Goal: Task Accomplishment & Management: Use online tool/utility

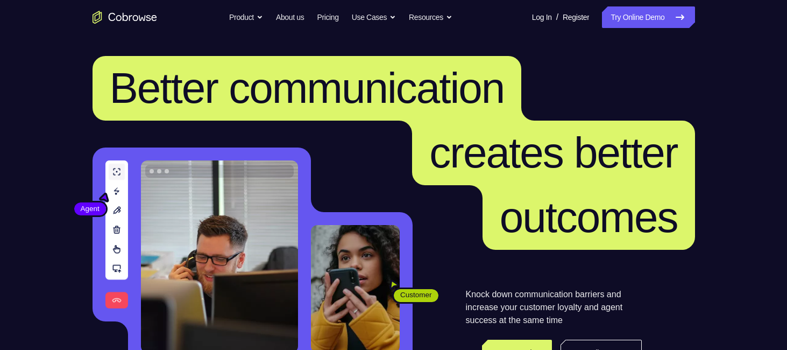
click at [631, 10] on link "Try Online Demo" at bounding box center [648, 17] width 93 height 22
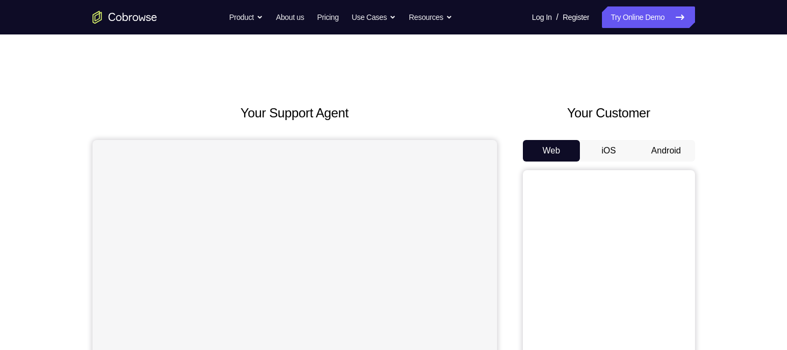
click at [656, 146] on button "Android" at bounding box center [666, 151] width 58 height 22
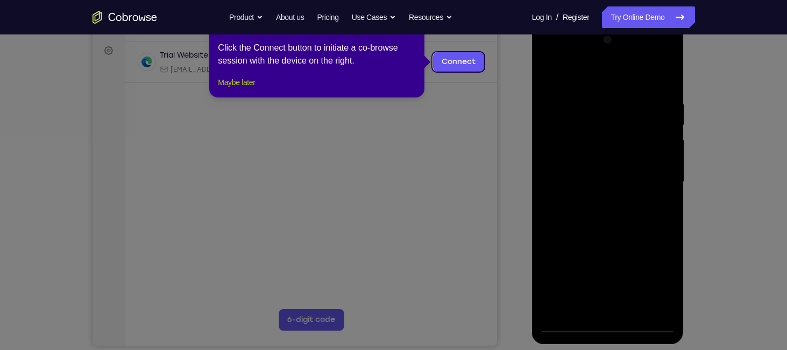
click at [239, 89] on button "Maybe later" at bounding box center [236, 82] width 37 height 13
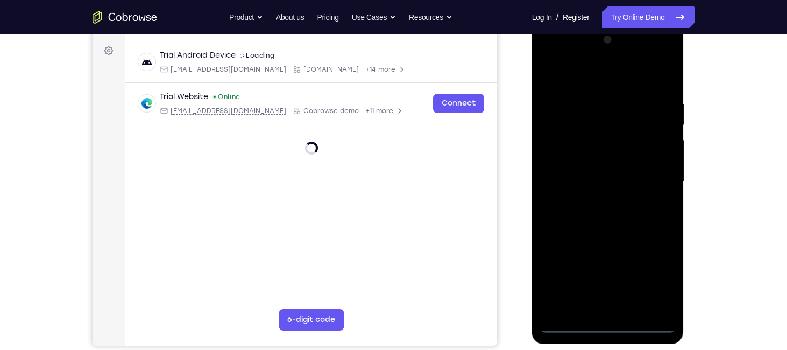
click at [611, 329] on div at bounding box center [608, 181] width 136 height 301
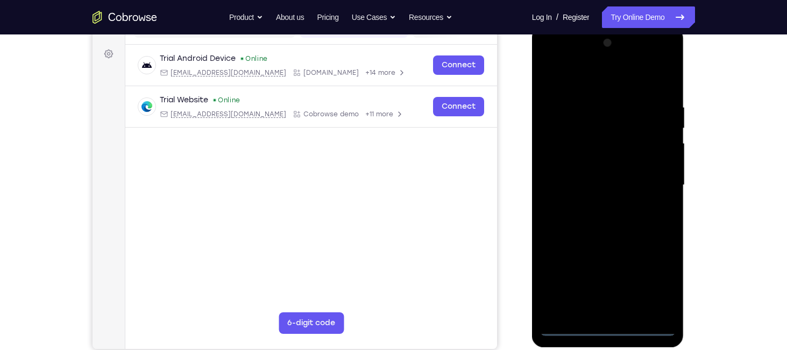
scroll to position [151, 0]
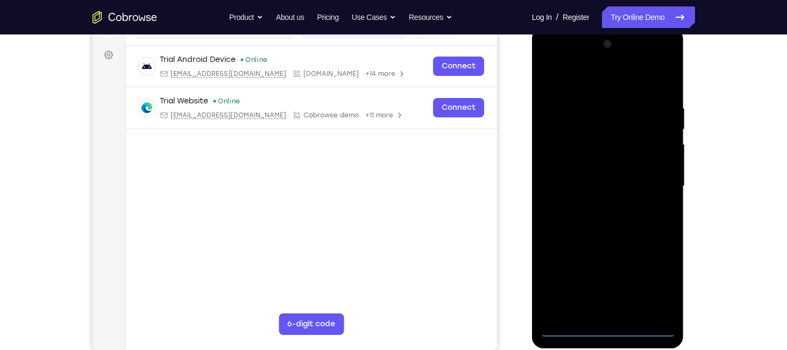
click at [650, 289] on div at bounding box center [608, 185] width 136 height 301
click at [571, 78] on div at bounding box center [608, 185] width 136 height 301
click at [649, 179] on div at bounding box center [608, 185] width 136 height 301
click at [597, 202] on div at bounding box center [608, 185] width 136 height 301
click at [593, 172] on div at bounding box center [608, 185] width 136 height 301
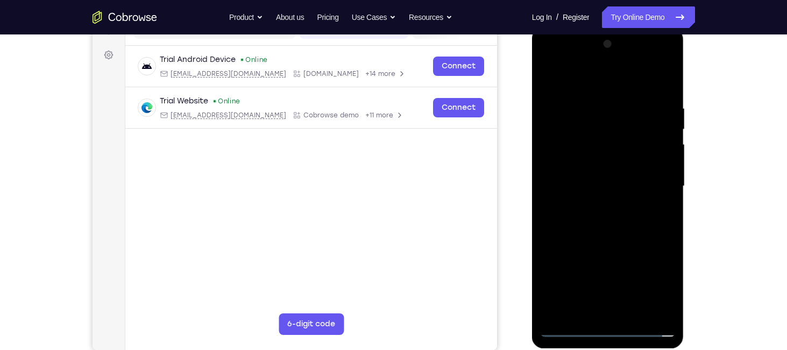
click at [604, 182] on div at bounding box center [608, 185] width 136 height 301
click at [611, 227] on div at bounding box center [608, 185] width 136 height 301
click at [607, 220] on div at bounding box center [608, 185] width 136 height 301
click at [610, 215] on div at bounding box center [608, 185] width 136 height 301
click at [561, 106] on div at bounding box center [608, 185] width 136 height 301
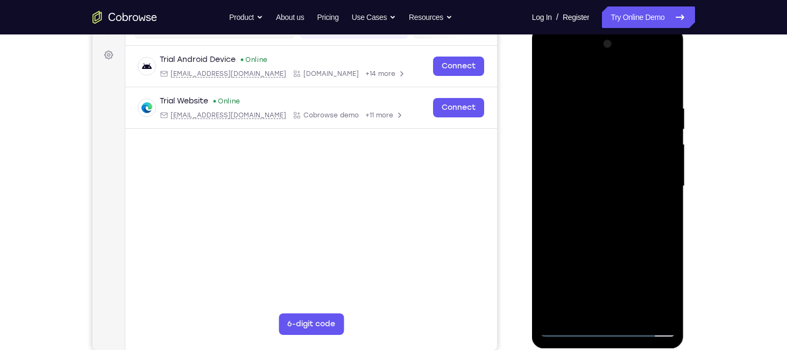
click at [609, 232] on div at bounding box center [608, 185] width 136 height 301
click at [562, 102] on div at bounding box center [608, 185] width 136 height 301
click at [555, 301] on div at bounding box center [608, 185] width 136 height 301
drag, startPoint x: 593, startPoint y: 234, endPoint x: 598, endPoint y: 172, distance: 62.1
click at [598, 172] on div at bounding box center [608, 185] width 136 height 301
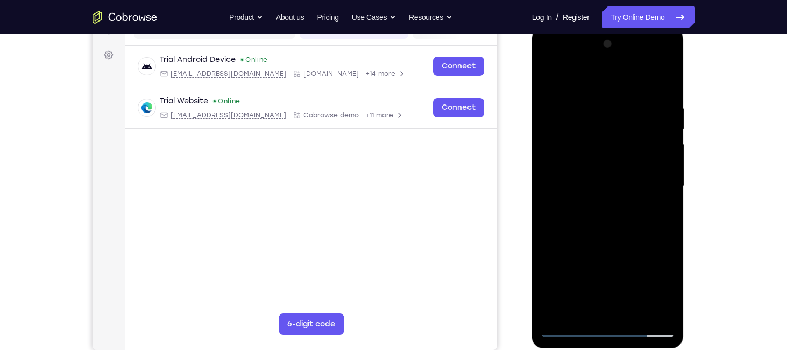
drag, startPoint x: 587, startPoint y: 239, endPoint x: 581, endPoint y: 164, distance: 75.5
click at [581, 164] on div at bounding box center [608, 185] width 136 height 301
drag, startPoint x: 581, startPoint y: 253, endPoint x: 581, endPoint y: 170, distance: 82.8
click at [581, 170] on div at bounding box center [608, 185] width 136 height 301
drag, startPoint x: 581, startPoint y: 247, endPoint x: 579, endPoint y: 201, distance: 46.3
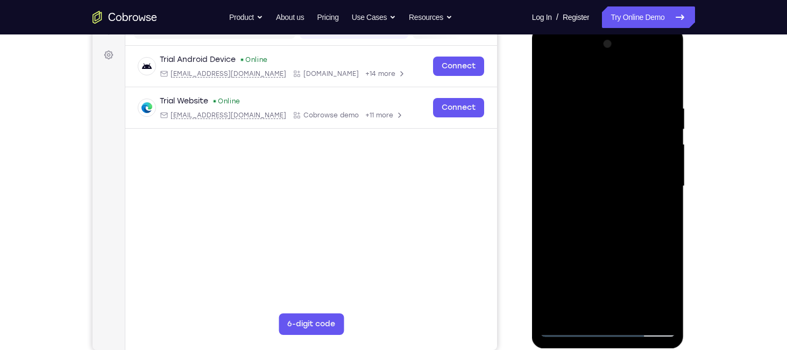
click at [579, 201] on div at bounding box center [608, 185] width 136 height 301
drag, startPoint x: 574, startPoint y: 247, endPoint x: 576, endPoint y: 185, distance: 62.4
click at [576, 185] on div at bounding box center [608, 185] width 136 height 301
click at [566, 331] on div at bounding box center [608, 185] width 136 height 301
click at [637, 310] on div at bounding box center [608, 185] width 136 height 301
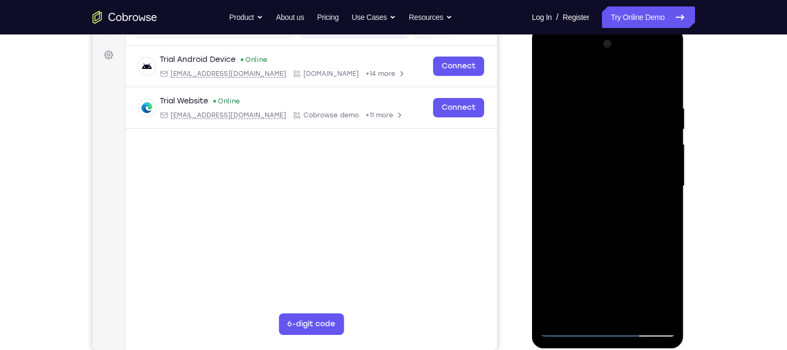
click at [618, 245] on div at bounding box center [608, 185] width 136 height 301
click at [580, 202] on div at bounding box center [608, 185] width 136 height 301
click at [568, 329] on div at bounding box center [608, 185] width 136 height 301
click at [605, 201] on div at bounding box center [608, 185] width 136 height 301
drag, startPoint x: 620, startPoint y: 251, endPoint x: 617, endPoint y: 340, distance: 89.3
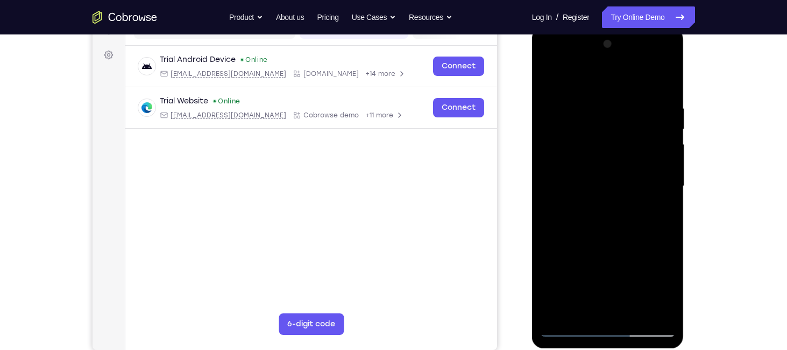
click at [617, 340] on div at bounding box center [608, 187] width 152 height 321
click at [581, 304] on div at bounding box center [608, 185] width 136 height 301
drag, startPoint x: 583, startPoint y: 134, endPoint x: 575, endPoint y: 209, distance: 75.1
click at [575, 209] on div at bounding box center [608, 185] width 136 height 301
drag, startPoint x: 590, startPoint y: 172, endPoint x: 599, endPoint y: 85, distance: 87.5
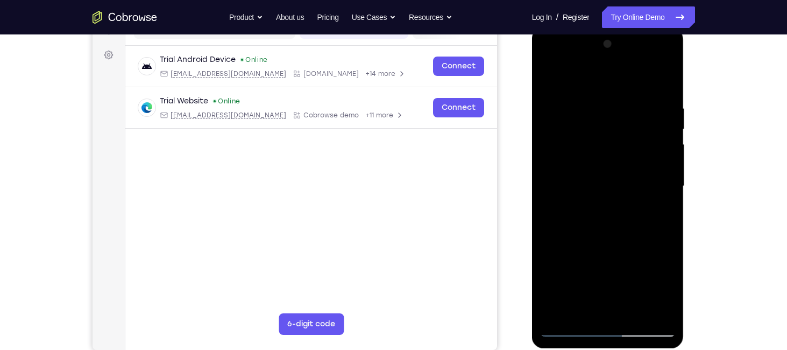
click at [599, 85] on div at bounding box center [608, 185] width 136 height 301
click at [568, 331] on div at bounding box center [608, 185] width 136 height 301
click at [610, 147] on div at bounding box center [608, 185] width 136 height 301
click at [551, 109] on div at bounding box center [608, 185] width 136 height 301
click at [648, 163] on div at bounding box center [608, 185] width 136 height 301
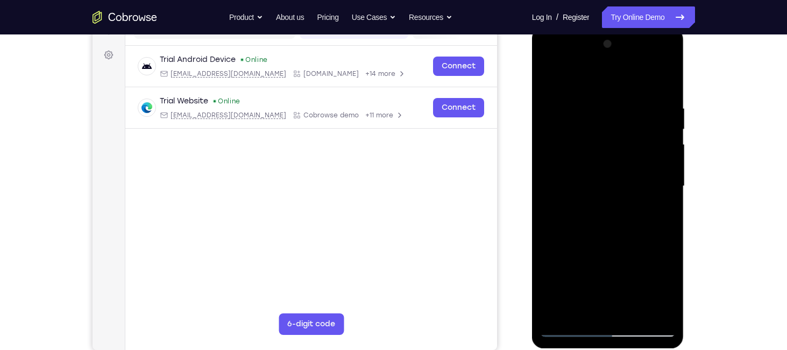
click at [651, 309] on div at bounding box center [608, 185] width 136 height 301
click at [664, 84] on div at bounding box center [608, 185] width 136 height 301
click at [635, 310] on div at bounding box center [608, 185] width 136 height 301
click at [591, 180] on div at bounding box center [608, 185] width 136 height 301
click at [570, 325] on div at bounding box center [608, 185] width 136 height 301
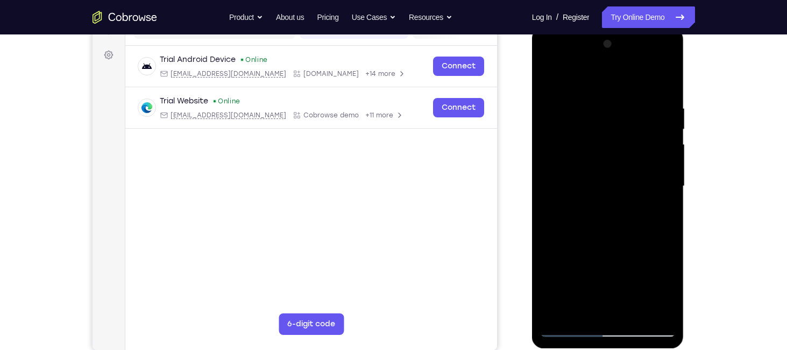
click at [570, 325] on div at bounding box center [608, 185] width 136 height 301
click at [569, 329] on div at bounding box center [608, 185] width 136 height 301
click at [668, 71] on div at bounding box center [608, 185] width 136 height 301
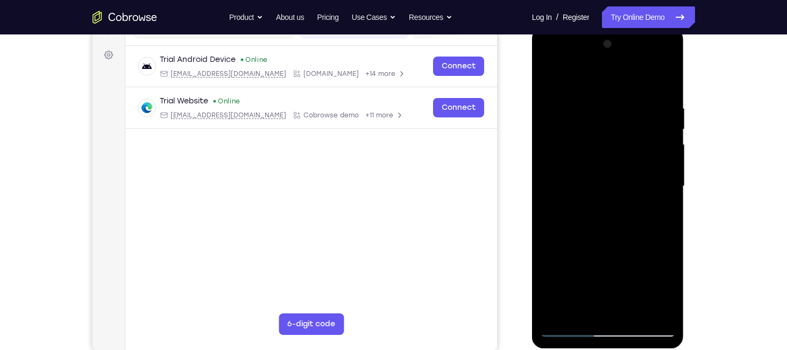
click at [560, 105] on div at bounding box center [608, 185] width 136 height 301
click at [568, 326] on div at bounding box center [608, 185] width 136 height 301
drag, startPoint x: 609, startPoint y: 259, endPoint x: 610, endPoint y: 180, distance: 79.1
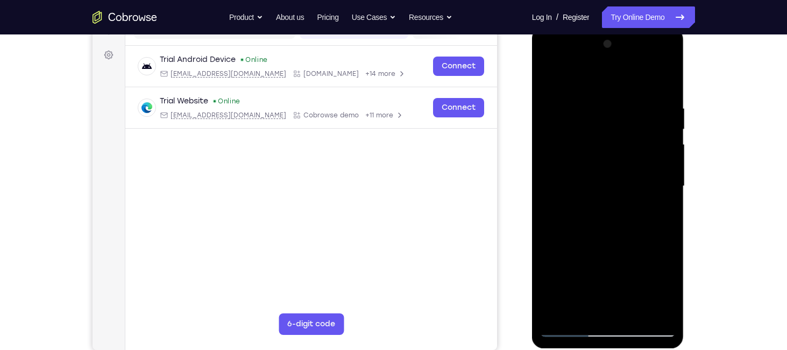
click at [610, 180] on div at bounding box center [608, 185] width 136 height 301
click at [632, 315] on div at bounding box center [608, 185] width 136 height 301
click at [605, 152] on div at bounding box center [608, 185] width 136 height 301
click at [586, 308] on div at bounding box center [608, 185] width 136 height 301
click at [661, 212] on div at bounding box center [608, 185] width 136 height 301
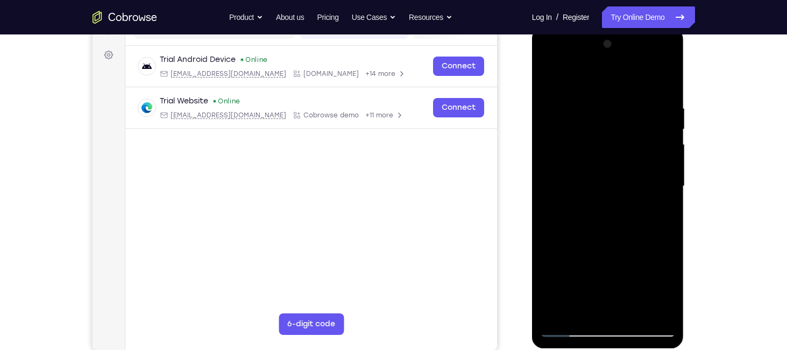
click at [669, 79] on div at bounding box center [608, 185] width 136 height 301
click at [573, 331] on div at bounding box center [608, 185] width 136 height 301
drag, startPoint x: 625, startPoint y: 188, endPoint x: 631, endPoint y: 377, distance: 188.9
click at [631, 349] on html "Online web based iOS Simulators and Android Emulators. Run iPhone, iPad, Mobile…" at bounding box center [608, 188] width 153 height 323
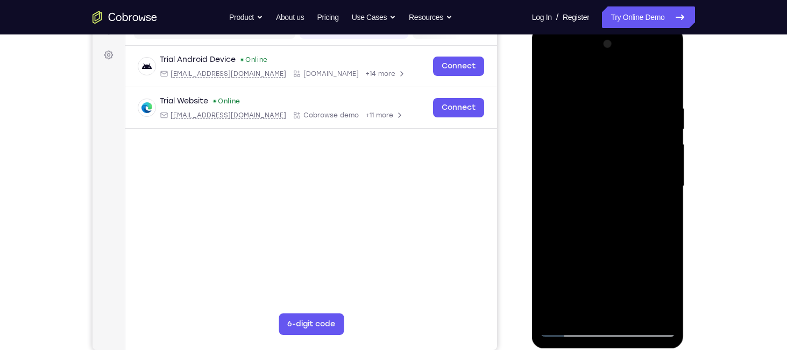
click at [620, 95] on div at bounding box center [608, 185] width 136 height 301
click at [666, 189] on div at bounding box center [608, 185] width 136 height 301
click at [570, 326] on div at bounding box center [608, 185] width 136 height 301
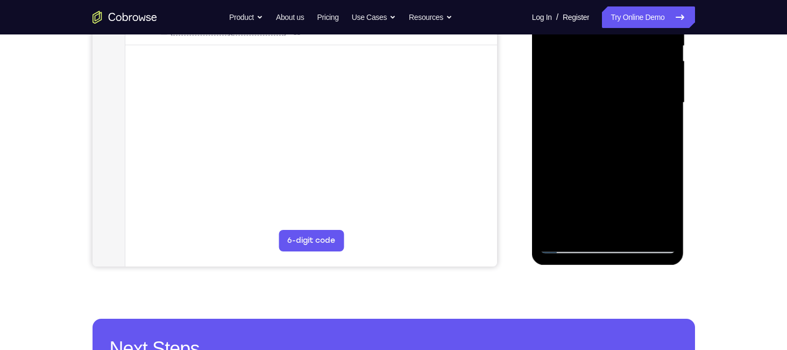
scroll to position [238, 0]
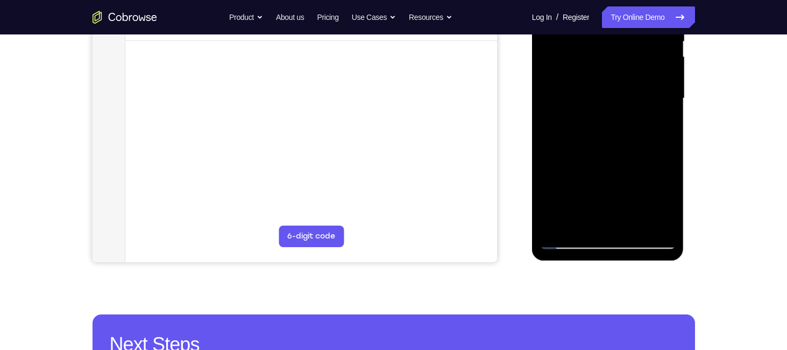
click at [569, 240] on div at bounding box center [608, 98] width 136 height 301
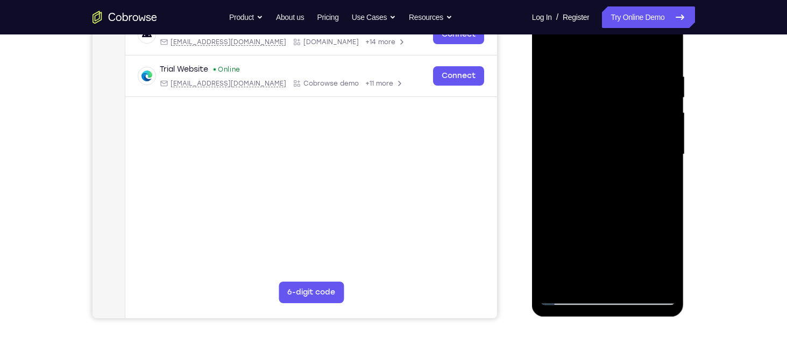
scroll to position [181, 0]
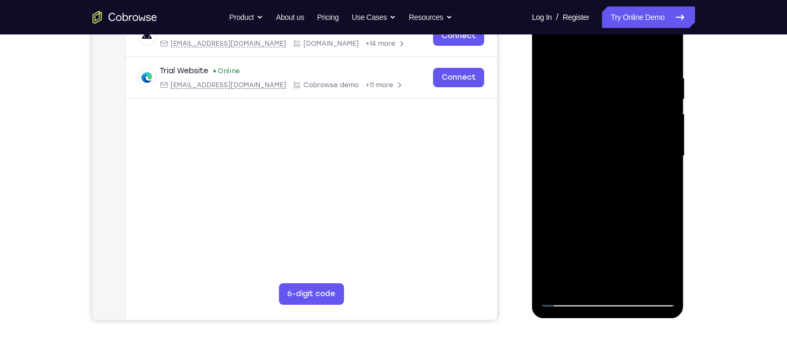
click at [594, 122] on div at bounding box center [608, 155] width 136 height 301
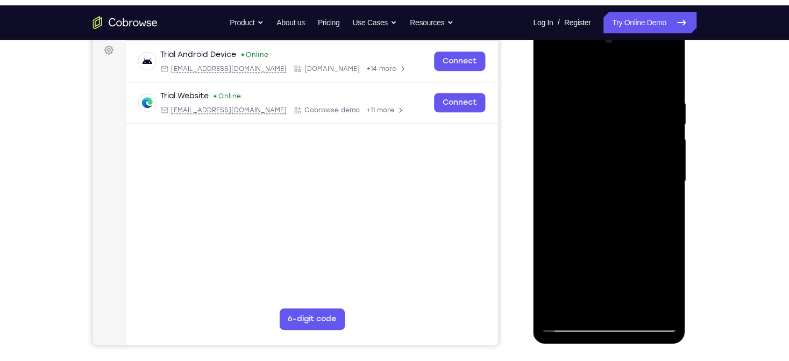
scroll to position [157, 0]
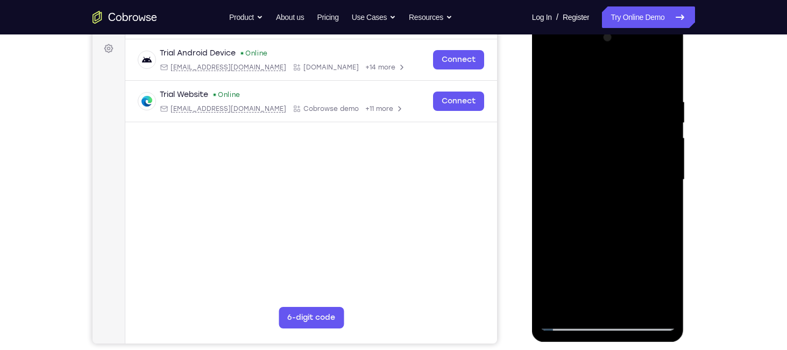
click at [588, 182] on div at bounding box center [608, 179] width 136 height 301
click at [594, 187] on div at bounding box center [608, 179] width 136 height 301
click at [602, 231] on div at bounding box center [608, 179] width 136 height 301
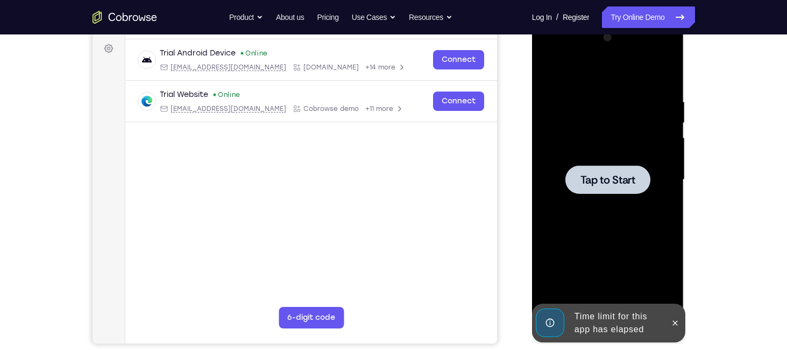
click at [605, 301] on div at bounding box center [608, 179] width 136 height 301
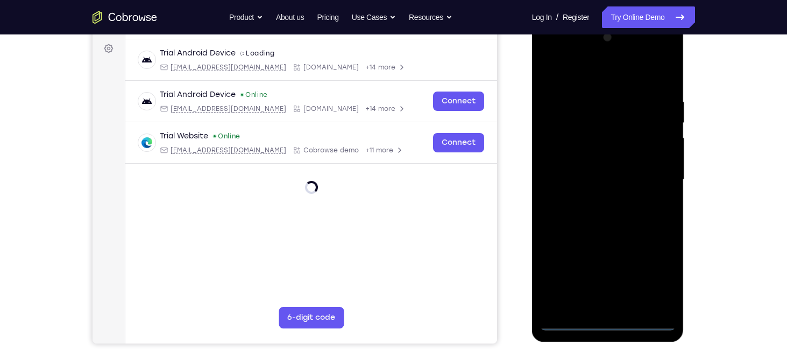
click at [566, 323] on div at bounding box center [608, 179] width 136 height 301
click at [564, 327] on div at bounding box center [608, 179] width 136 height 301
click at [654, 282] on div at bounding box center [608, 179] width 136 height 301
click at [572, 70] on div at bounding box center [608, 179] width 136 height 301
click at [651, 180] on div at bounding box center [608, 179] width 136 height 301
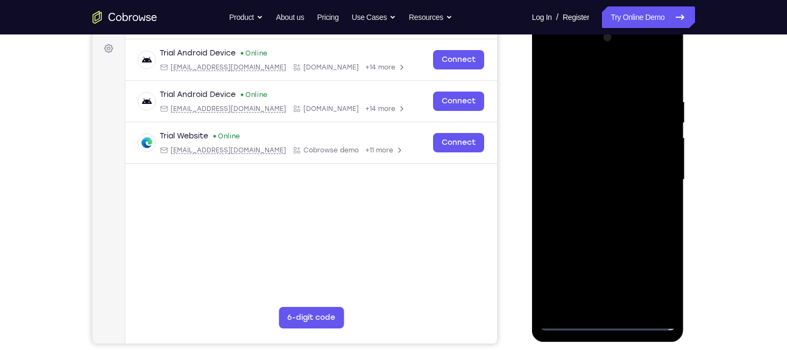
click at [571, 323] on div at bounding box center [608, 179] width 136 height 301
click at [568, 146] on div at bounding box center [608, 179] width 136 height 301
click at [575, 175] on div at bounding box center [608, 179] width 136 height 301
click at [586, 184] on div at bounding box center [608, 179] width 136 height 301
click at [586, 246] on div at bounding box center [608, 179] width 136 height 301
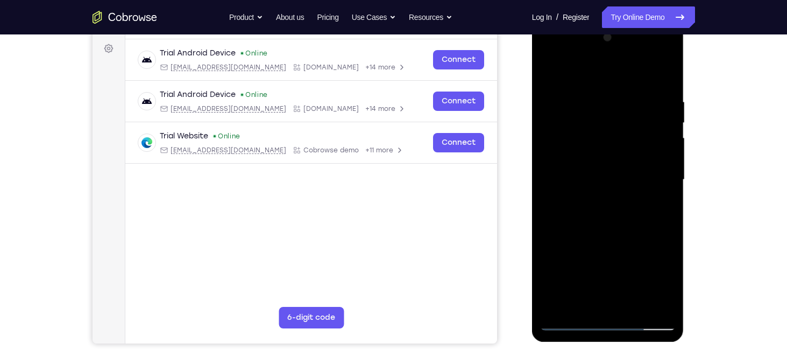
click at [626, 154] on div at bounding box center [608, 179] width 136 height 301
drag, startPoint x: 606, startPoint y: 241, endPoint x: 603, endPoint y: 87, distance: 154.4
click at [603, 87] on div at bounding box center [608, 179] width 136 height 301
click at [608, 297] on div at bounding box center [608, 179] width 136 height 301
click at [580, 156] on div at bounding box center [608, 179] width 136 height 301
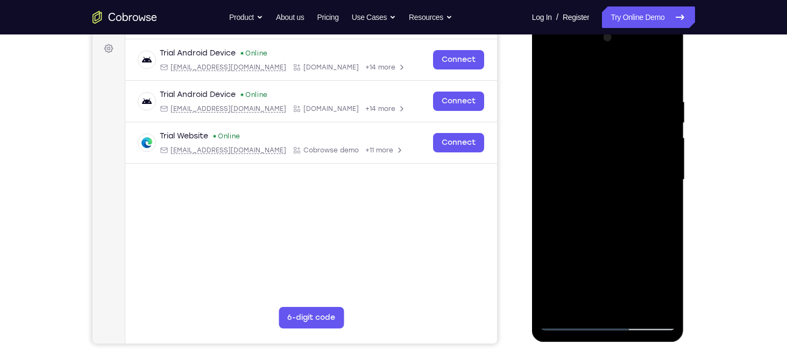
click at [609, 203] on div at bounding box center [608, 179] width 136 height 301
click at [613, 169] on div at bounding box center [608, 179] width 136 height 301
click at [654, 295] on div at bounding box center [608, 179] width 136 height 301
drag, startPoint x: 613, startPoint y: 291, endPoint x: 611, endPoint y: 160, distance: 131.8
click at [611, 160] on div at bounding box center [608, 179] width 136 height 301
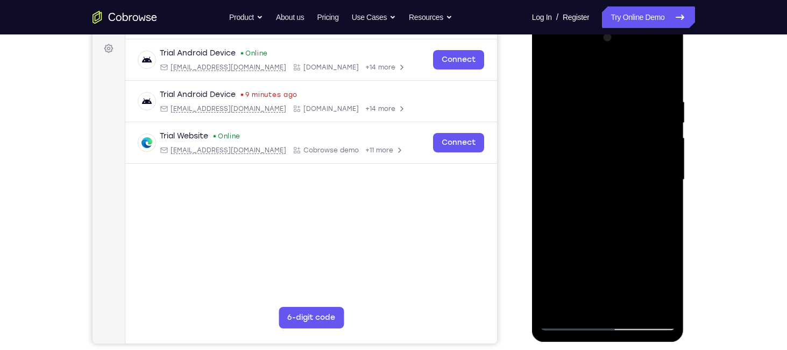
drag, startPoint x: 606, startPoint y: 280, endPoint x: 599, endPoint y: 103, distance: 177.1
click at [599, 103] on div at bounding box center [608, 179] width 136 height 301
drag, startPoint x: 610, startPoint y: 279, endPoint x: 604, endPoint y: 112, distance: 166.8
click at [604, 112] on div at bounding box center [608, 179] width 136 height 301
drag, startPoint x: 608, startPoint y: 285, endPoint x: 605, endPoint y: 86, distance: 199.5
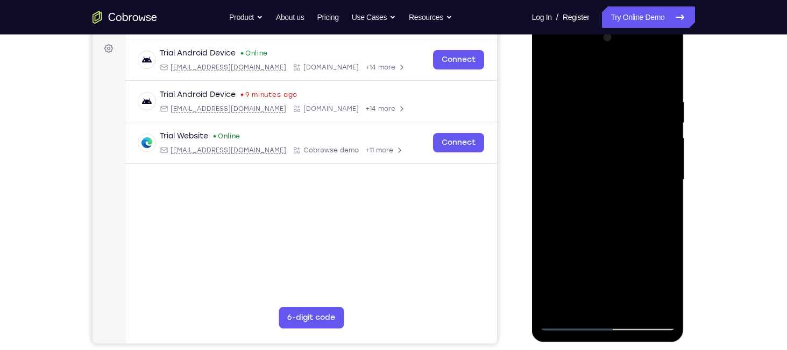
click at [605, 86] on div at bounding box center [608, 179] width 136 height 301
click at [573, 322] on div at bounding box center [608, 179] width 136 height 301
click at [586, 164] on div at bounding box center [608, 179] width 136 height 301
click at [547, 188] on div at bounding box center [608, 179] width 136 height 301
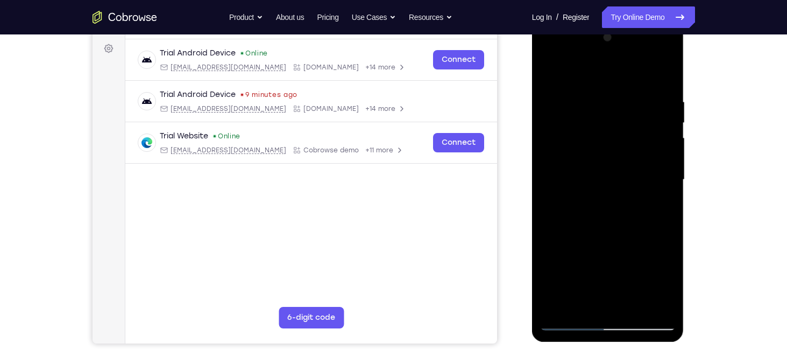
click at [567, 321] on div at bounding box center [608, 179] width 136 height 301
drag, startPoint x: 579, startPoint y: 160, endPoint x: 661, endPoint y: 155, distance: 81.9
click at [661, 155] on div at bounding box center [608, 179] width 136 height 301
drag, startPoint x: 620, startPoint y: 277, endPoint x: 629, endPoint y: 127, distance: 150.3
click at [629, 127] on div at bounding box center [608, 179] width 136 height 301
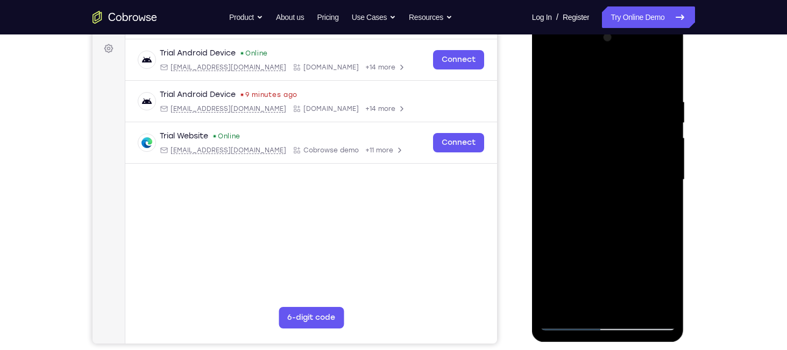
click at [571, 324] on div at bounding box center [608, 179] width 136 height 301
click at [667, 51] on div at bounding box center [608, 179] width 136 height 301
click at [641, 256] on div at bounding box center [608, 179] width 136 height 301
click at [559, 67] on div at bounding box center [608, 179] width 136 height 301
click at [649, 198] on div at bounding box center [608, 179] width 136 height 301
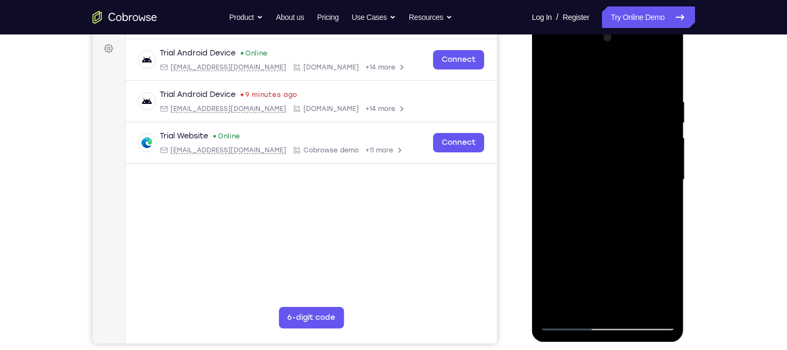
click at [656, 152] on div at bounding box center [608, 179] width 136 height 301
click at [627, 148] on div at bounding box center [608, 179] width 136 height 301
click at [564, 76] on div at bounding box center [608, 179] width 136 height 301
click at [561, 70] on div at bounding box center [608, 179] width 136 height 301
click at [563, 71] on div at bounding box center [608, 179] width 136 height 301
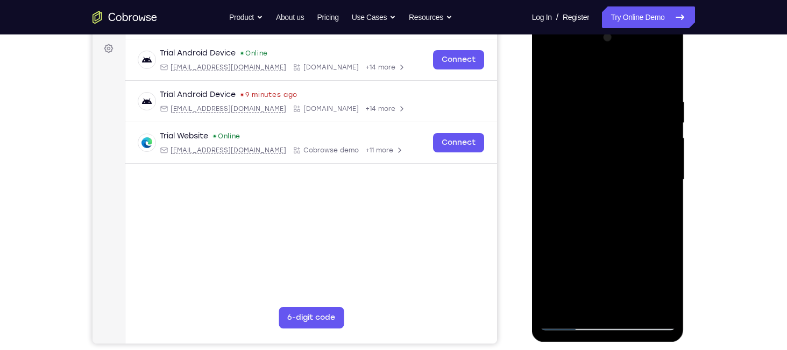
click at [623, 157] on div at bounding box center [608, 179] width 136 height 301
click at [577, 71] on div at bounding box center [608, 179] width 136 height 301
drag, startPoint x: 617, startPoint y: 248, endPoint x: 547, endPoint y: 189, distance: 91.2
click at [547, 189] on div at bounding box center [608, 179] width 136 height 301
click at [605, 209] on div at bounding box center [608, 179] width 136 height 301
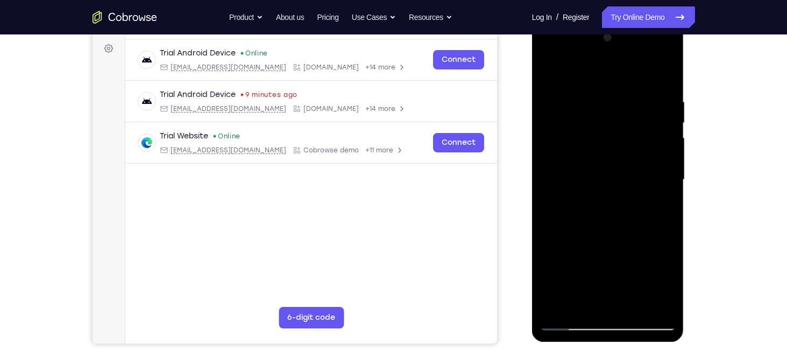
click at [599, 221] on div at bounding box center [608, 179] width 136 height 301
click at [593, 220] on div at bounding box center [608, 179] width 136 height 301
click at [668, 74] on div at bounding box center [608, 179] width 136 height 301
click at [610, 218] on div at bounding box center [608, 179] width 136 height 301
click at [568, 319] on div at bounding box center [608, 179] width 136 height 301
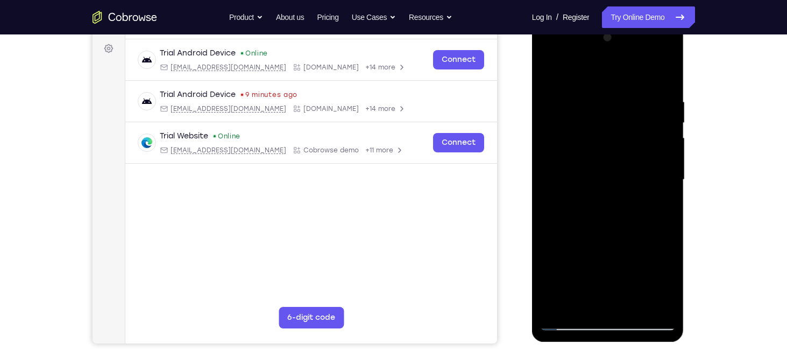
click at [568, 319] on div at bounding box center [608, 179] width 136 height 301
drag, startPoint x: 628, startPoint y: 239, endPoint x: 670, endPoint y: 211, distance: 49.7
click at [670, 211] on div at bounding box center [608, 179] width 136 height 301
drag, startPoint x: 567, startPoint y: 120, endPoint x: 662, endPoint y: 120, distance: 95.2
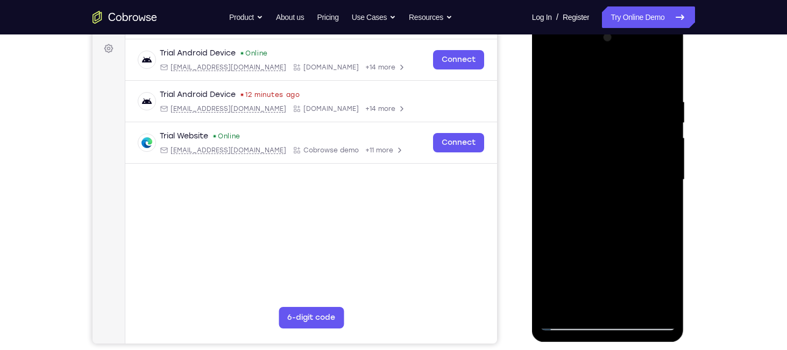
click at [662, 120] on div at bounding box center [608, 179] width 136 height 301
drag, startPoint x: 591, startPoint y: 283, endPoint x: 579, endPoint y: 93, distance: 191.3
click at [579, 93] on div at bounding box center [608, 179] width 136 height 301
drag, startPoint x: 595, startPoint y: 299, endPoint x: 603, endPoint y: 68, distance: 231.4
click at [603, 68] on div at bounding box center [608, 179] width 136 height 301
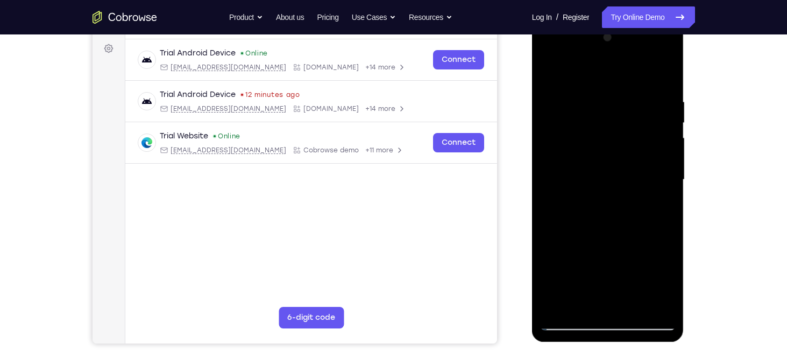
drag, startPoint x: 617, startPoint y: 275, endPoint x: 632, endPoint y: 6, distance: 269.9
click at [632, 21] on html "Online web based iOS Simulators and Android Emulators. Run iPhone, iPad, Mobile…" at bounding box center [608, 182] width 153 height 323
click at [570, 323] on div at bounding box center [608, 179] width 136 height 301
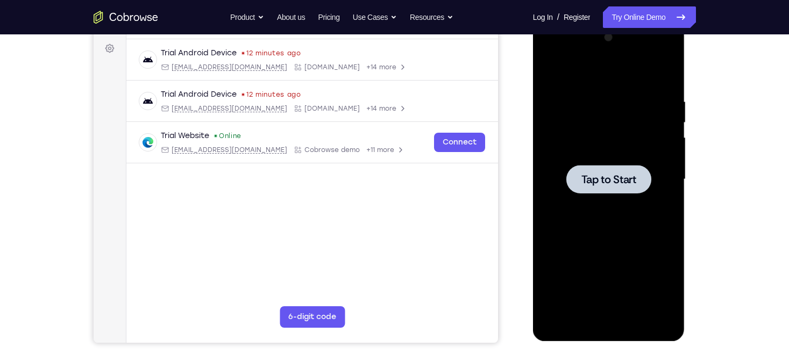
click at [565, 166] on div at bounding box center [609, 179] width 136 height 301
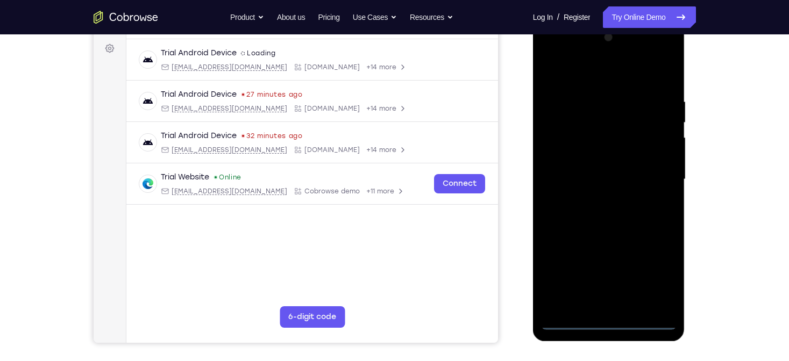
click at [616, 325] on div at bounding box center [609, 179] width 136 height 301
click at [660, 276] on div at bounding box center [609, 179] width 136 height 301
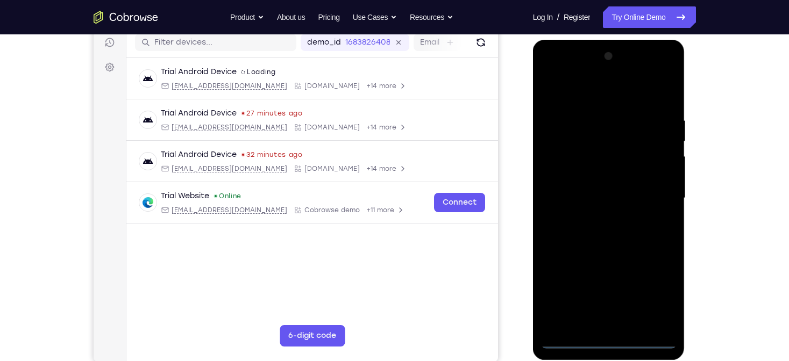
scroll to position [138, 0]
click at [587, 103] on div at bounding box center [609, 198] width 136 height 301
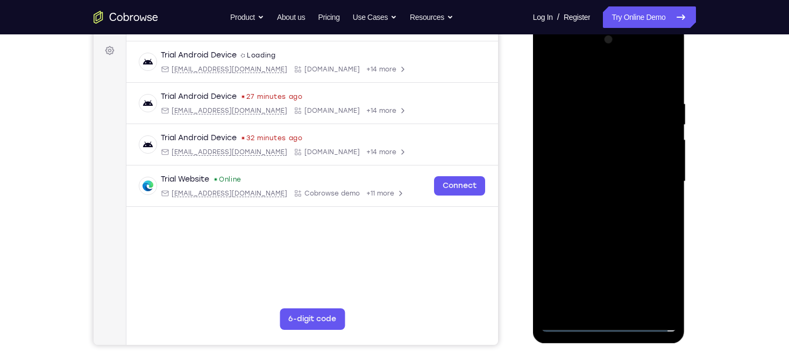
scroll to position [154, 0]
click at [654, 176] on div at bounding box center [609, 182] width 136 height 301
click at [595, 202] on div at bounding box center [609, 182] width 136 height 301
click at [580, 171] on div at bounding box center [609, 182] width 136 height 301
click at [587, 182] on div at bounding box center [609, 182] width 136 height 301
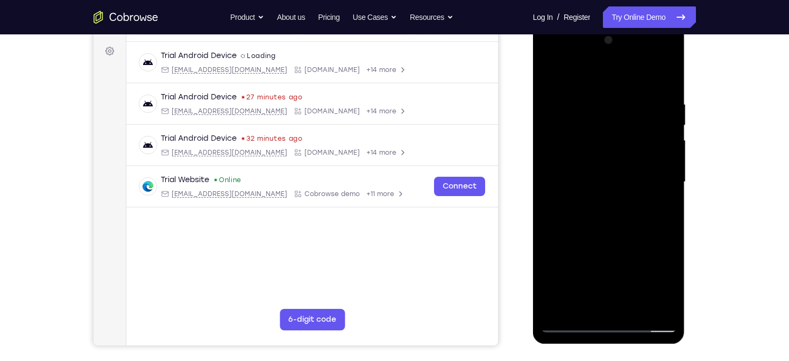
click at [621, 225] on div at bounding box center [609, 182] width 136 height 301
click at [636, 79] on div at bounding box center [609, 182] width 136 height 301
click at [613, 89] on div at bounding box center [609, 182] width 136 height 301
click at [635, 307] on div at bounding box center [609, 182] width 136 height 301
click at [609, 242] on div at bounding box center [609, 182] width 136 height 301
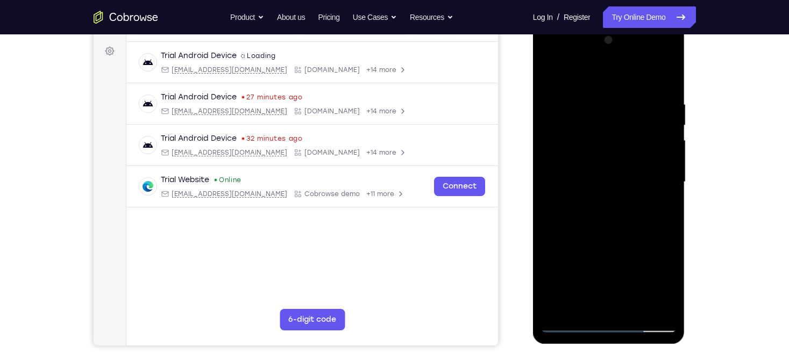
click at [599, 153] on div at bounding box center [609, 182] width 136 height 301
click at [602, 302] on div at bounding box center [609, 182] width 136 height 301
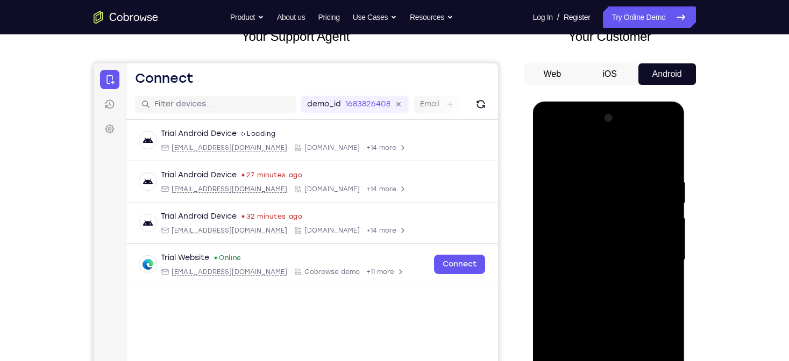
scroll to position [75, 0]
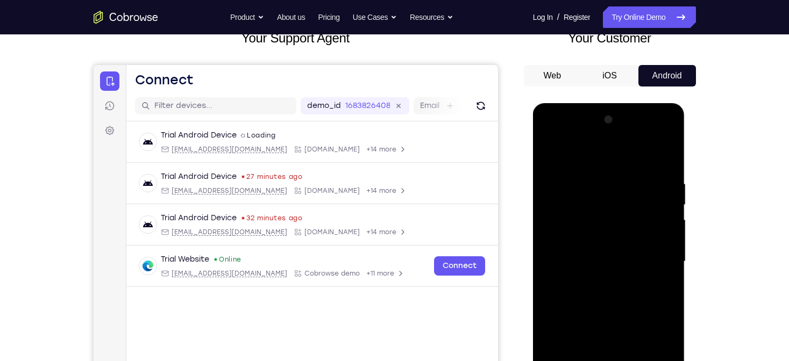
drag, startPoint x: 610, startPoint y: 198, endPoint x: 620, endPoint y: 364, distance: 165.9
click at [620, 349] on div at bounding box center [609, 261] width 136 height 301
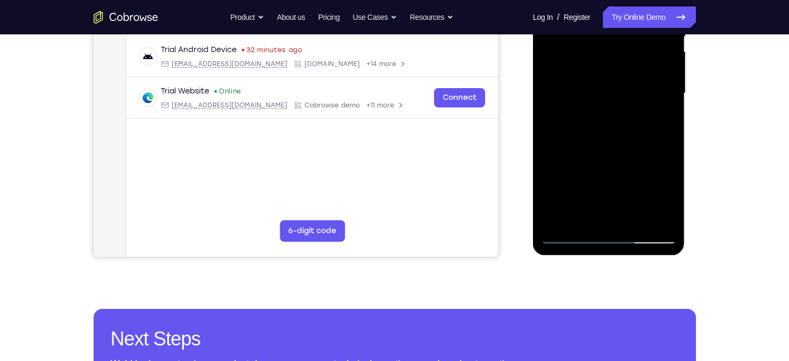
scroll to position [243, 0]
click at [568, 238] on div at bounding box center [609, 94] width 136 height 301
drag, startPoint x: 637, startPoint y: 158, endPoint x: 657, endPoint y: 364, distance: 207.5
click at [657, 258] on html "Online web based iOS Simulators and Android Emulators. Run iPhone, iPad, Mobile…" at bounding box center [609, 96] width 153 height 323
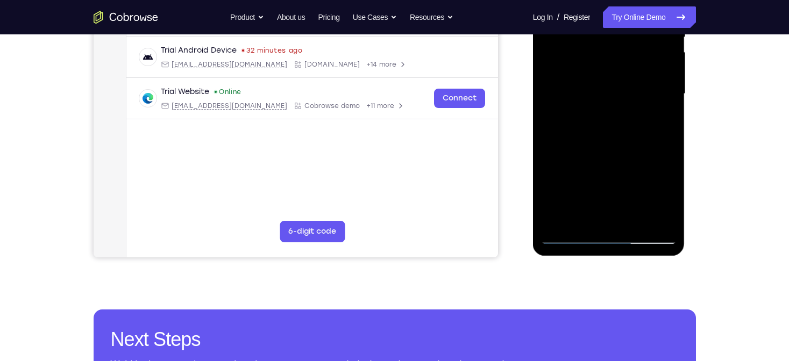
drag, startPoint x: 593, startPoint y: 126, endPoint x: 591, endPoint y: 246, distance: 120.5
click at [591, 246] on div at bounding box center [609, 95] width 152 height 321
